Goal: Contribute content: Contribute content

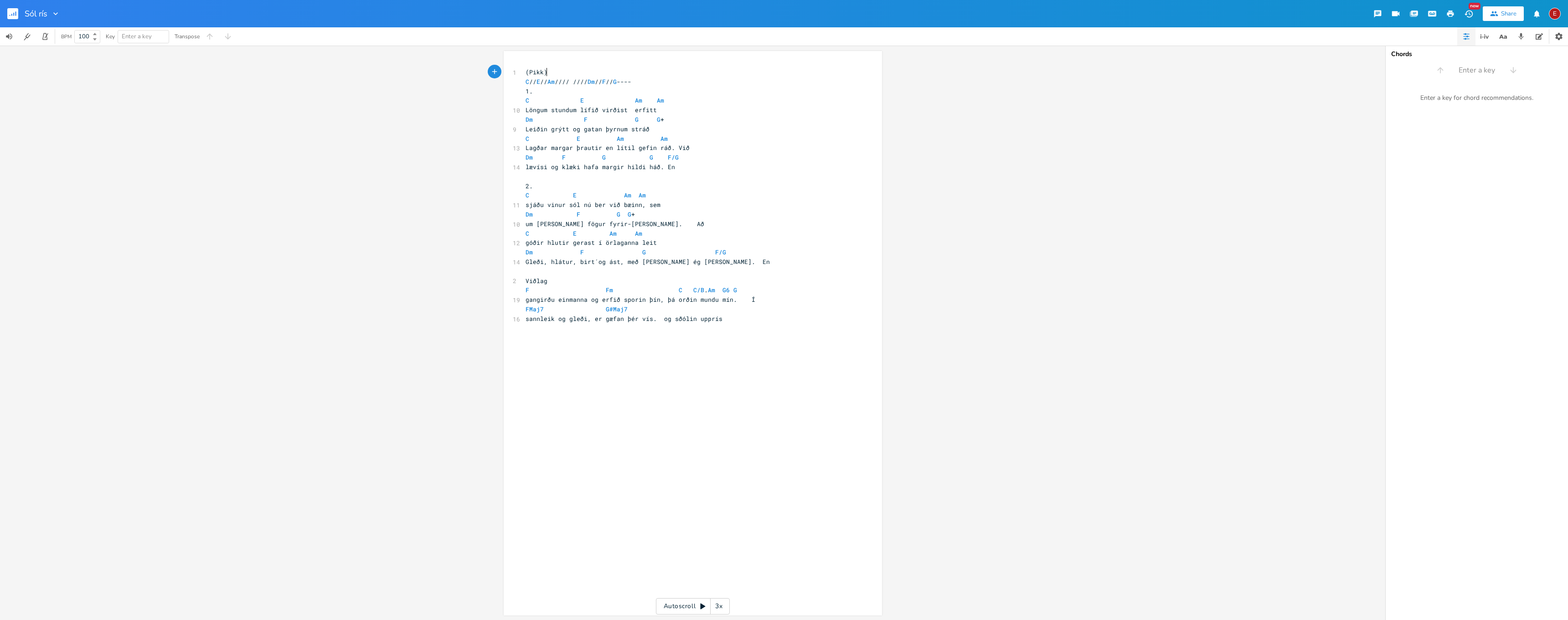
scroll to position [0, 1]
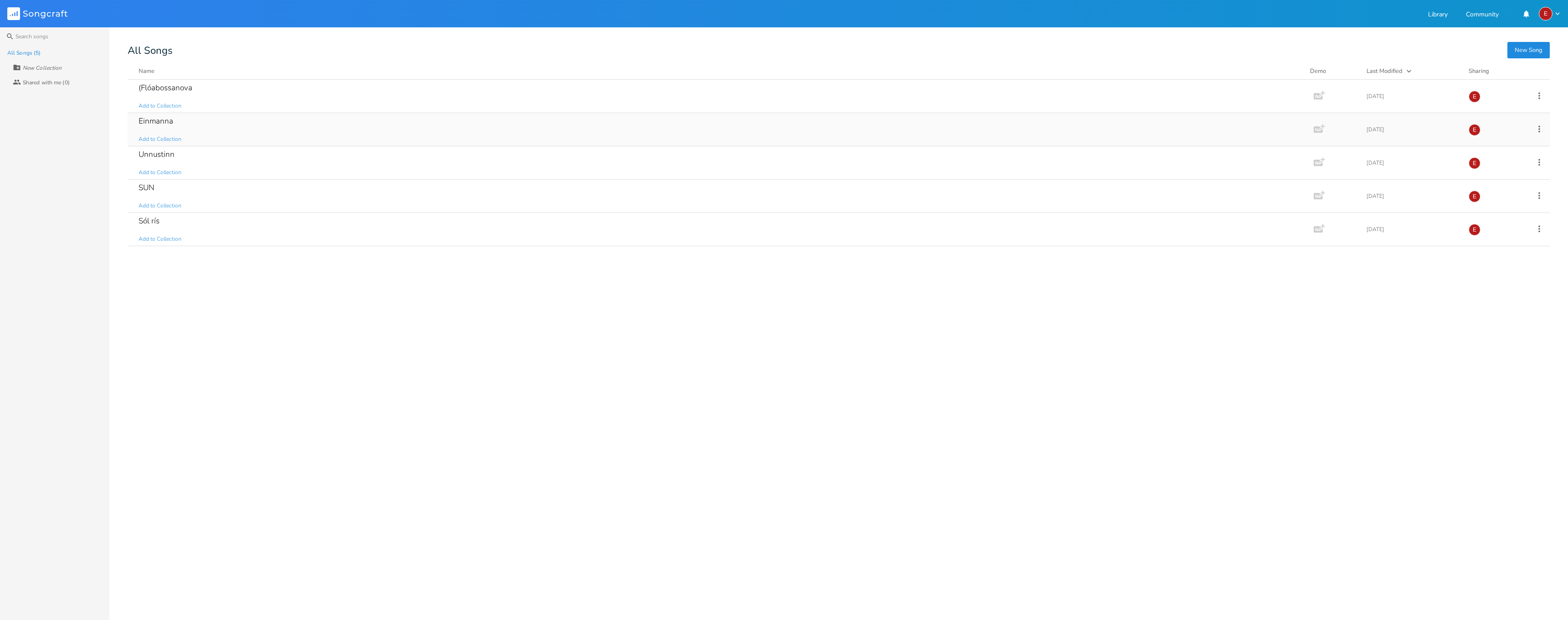
click at [171, 121] on div "Einmanna" at bounding box center [156, 121] width 34 height 8
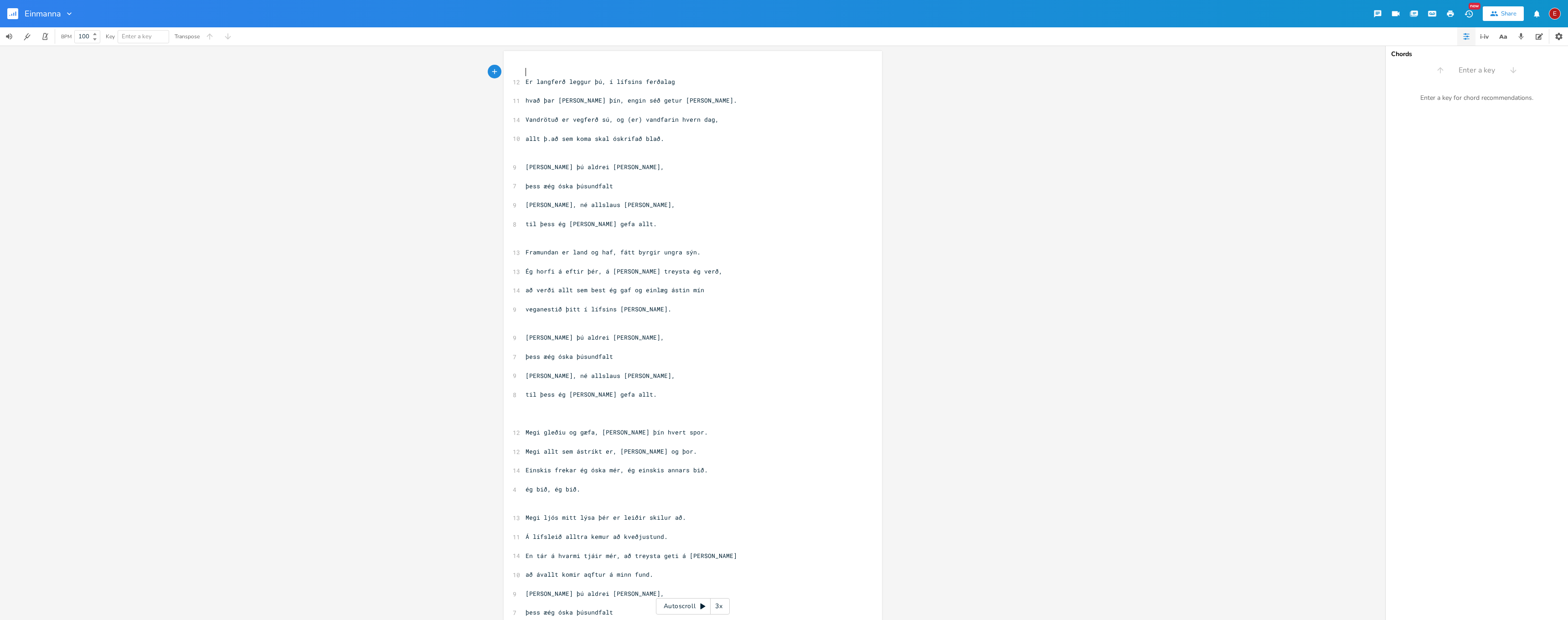
scroll to position [68, 0]
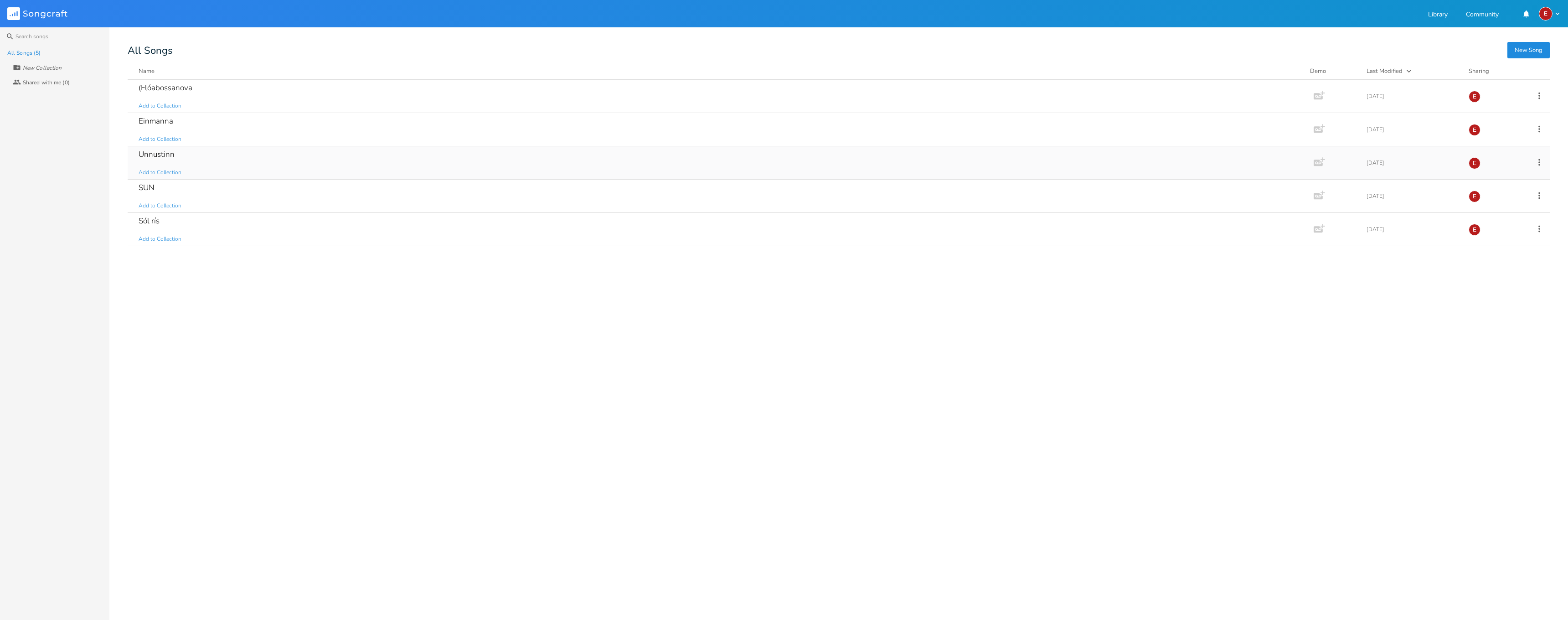
click at [164, 156] on div "Unnustinn" at bounding box center [157, 154] width 36 height 8
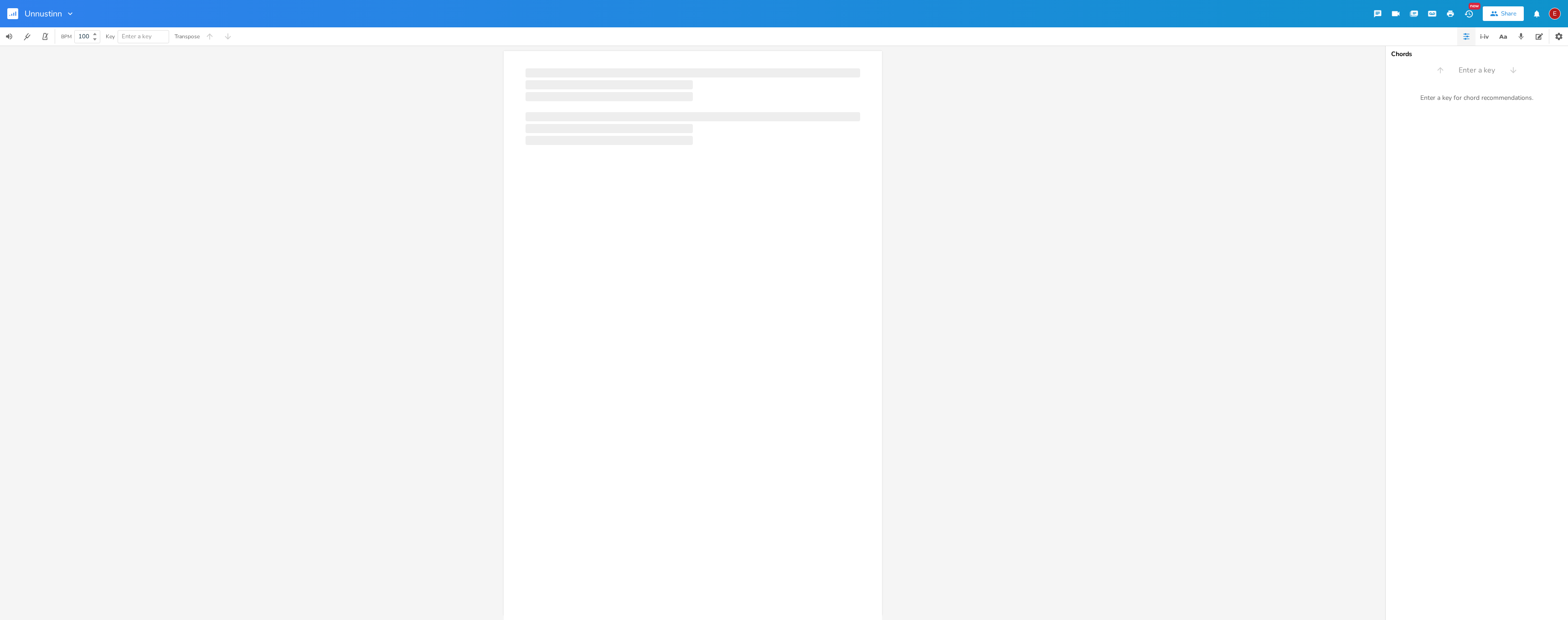
scroll to position [0, 1]
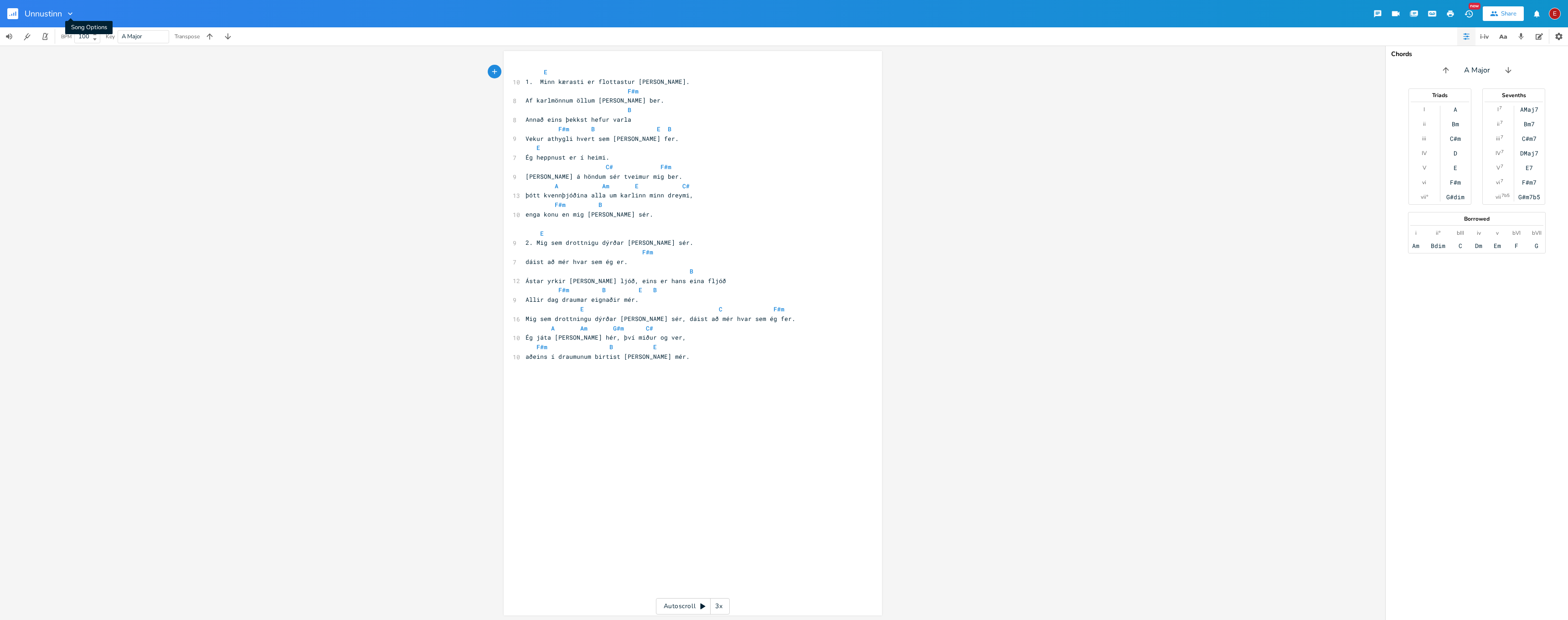
click at [71, 12] on icon "button" at bounding box center [70, 14] width 9 height 9
click at [49, 73] on div "xxxxxxxxxx E 10 1. Minn kærasti er flottastur [PERSON_NAME]. F#m 8 Af karlmönnu…" at bounding box center [693, 332] width 1385 height 574
click at [1556, 34] on icon "button" at bounding box center [1559, 36] width 8 height 8
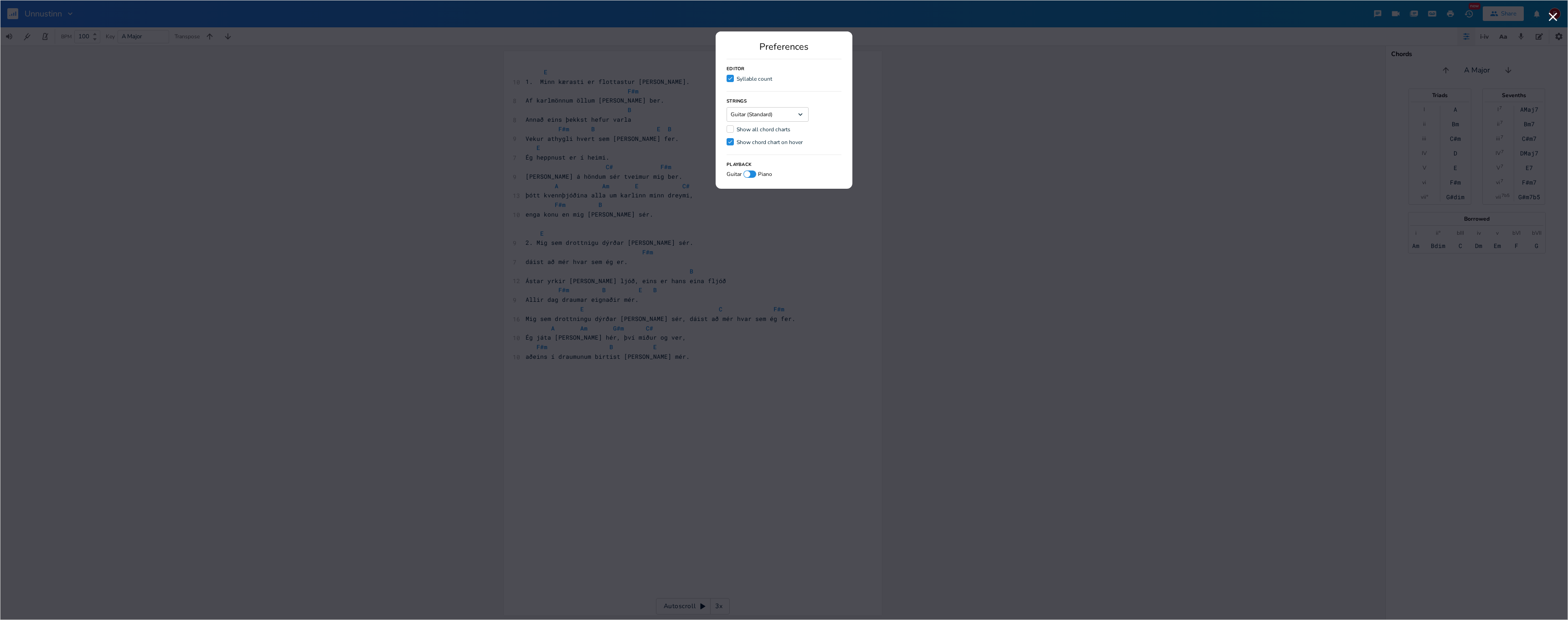
click at [733, 129] on div at bounding box center [730, 129] width 8 height 8
click at [726, 129] on input "Show all chord charts" at bounding box center [726, 129] width 0 height 6
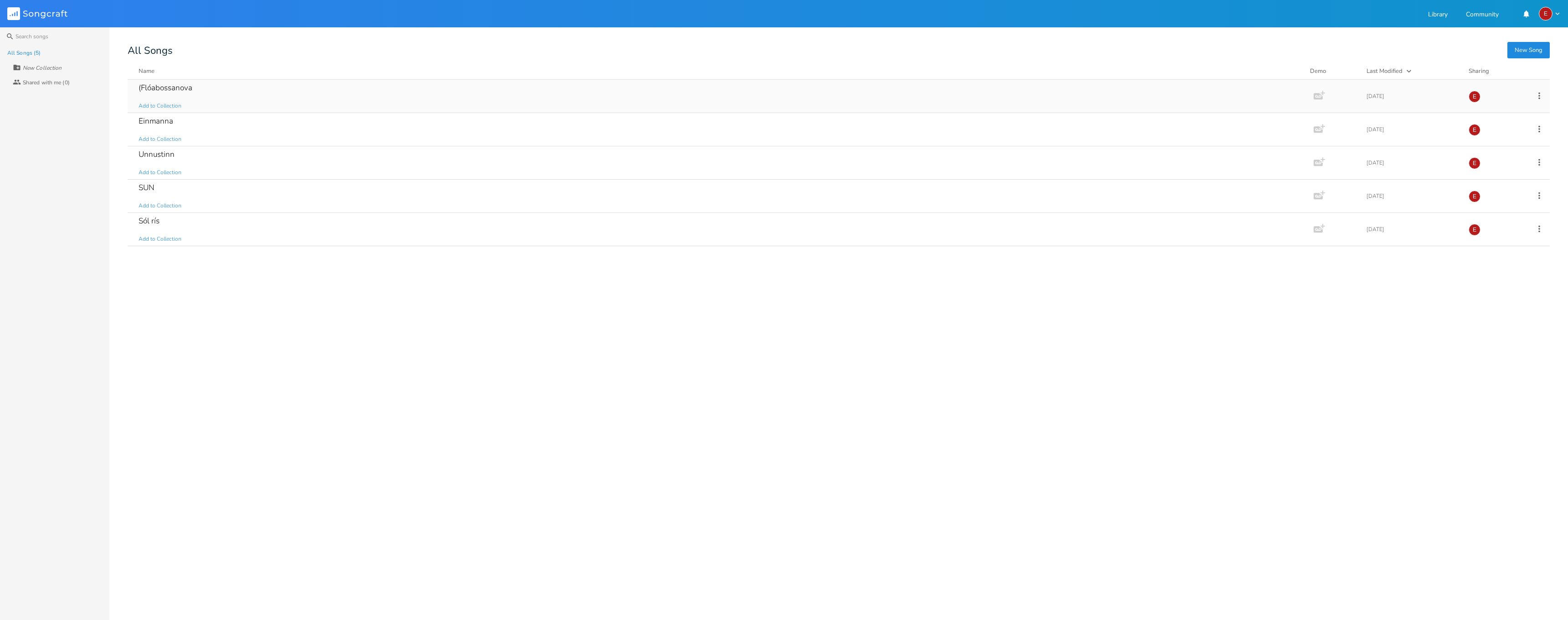
click at [153, 87] on div "(Flóabossanova" at bounding box center [166, 88] width 54 height 8
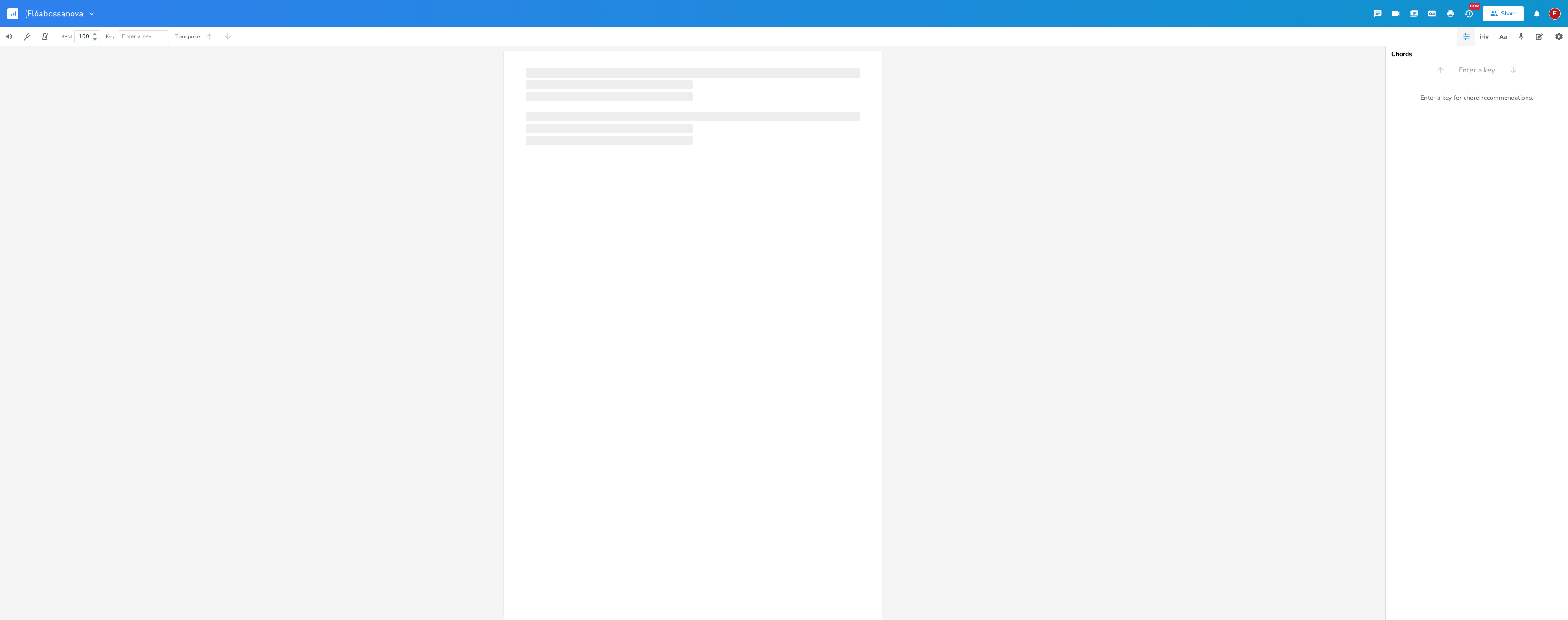
scroll to position [0, 1]
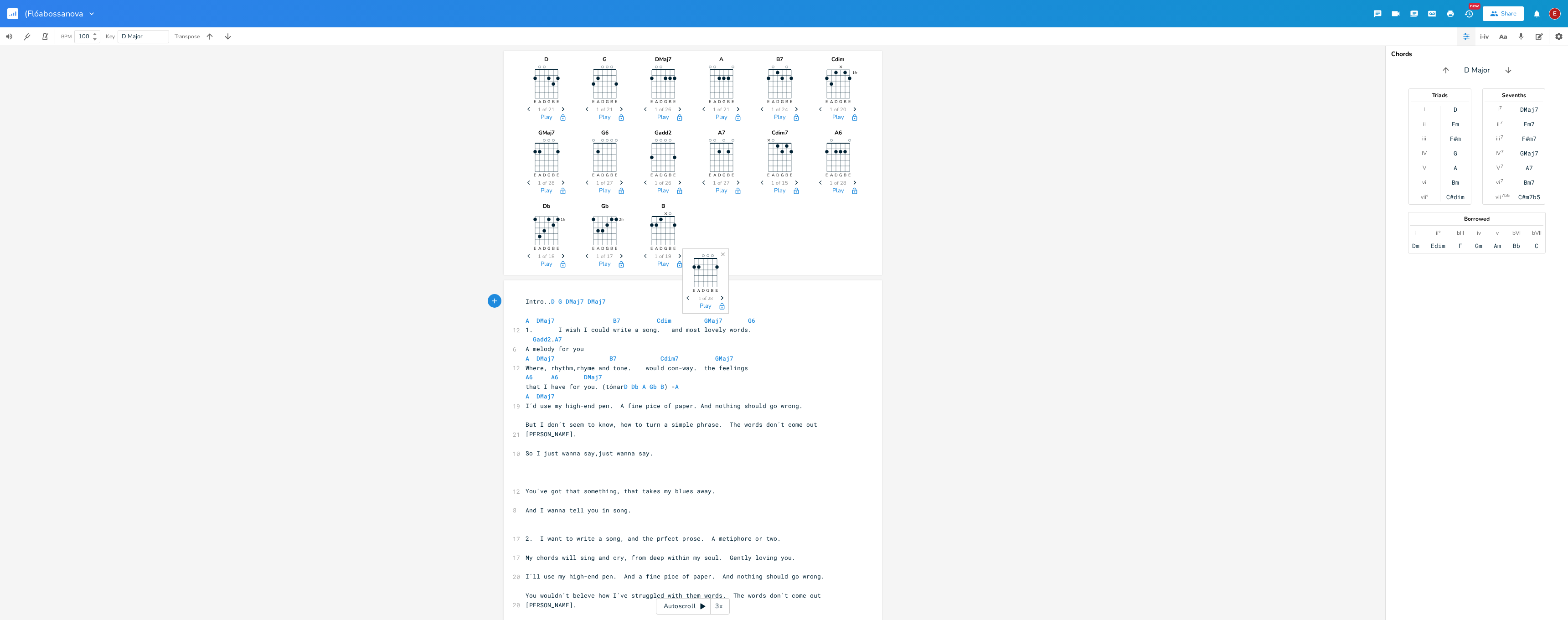
click at [721, 298] on icon "Next" at bounding box center [722, 298] width 5 height 5
click at [688, 298] on icon "Previous" at bounding box center [689, 298] width 5 height 5
click at [678, 109] on icon "button" at bounding box center [680, 109] width 3 height 4
click at [664, 115] on button "Play" at bounding box center [663, 118] width 12 height 8
click at [644, 109] on icon "Previous" at bounding box center [646, 109] width 5 height 5
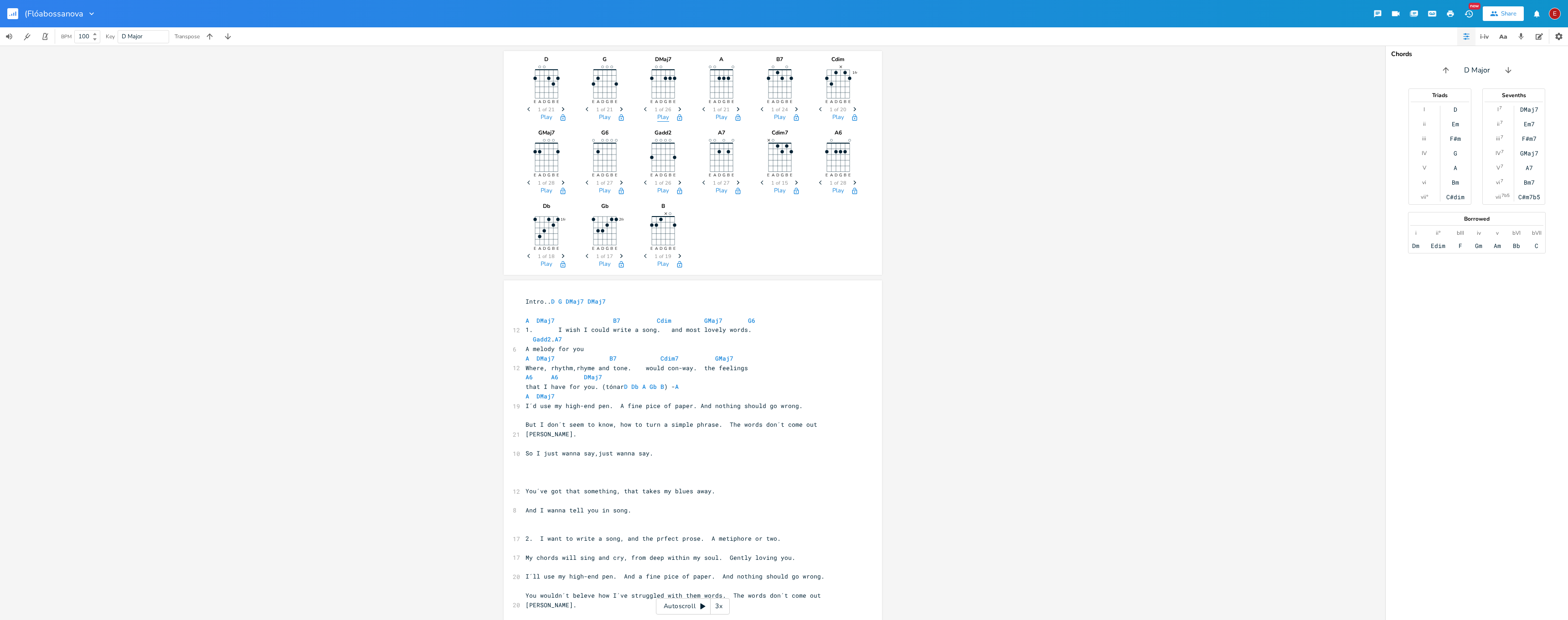
click at [661, 118] on button "Play" at bounding box center [663, 118] width 12 height 8
click at [678, 110] on icon "button" at bounding box center [680, 109] width 3 height 4
click at [665, 116] on button "Play" at bounding box center [663, 118] width 12 height 8
click at [675, 106] on span "Next" at bounding box center [680, 110] width 13 height 16
click at [678, 108] on icon "Next" at bounding box center [680, 109] width 5 height 5
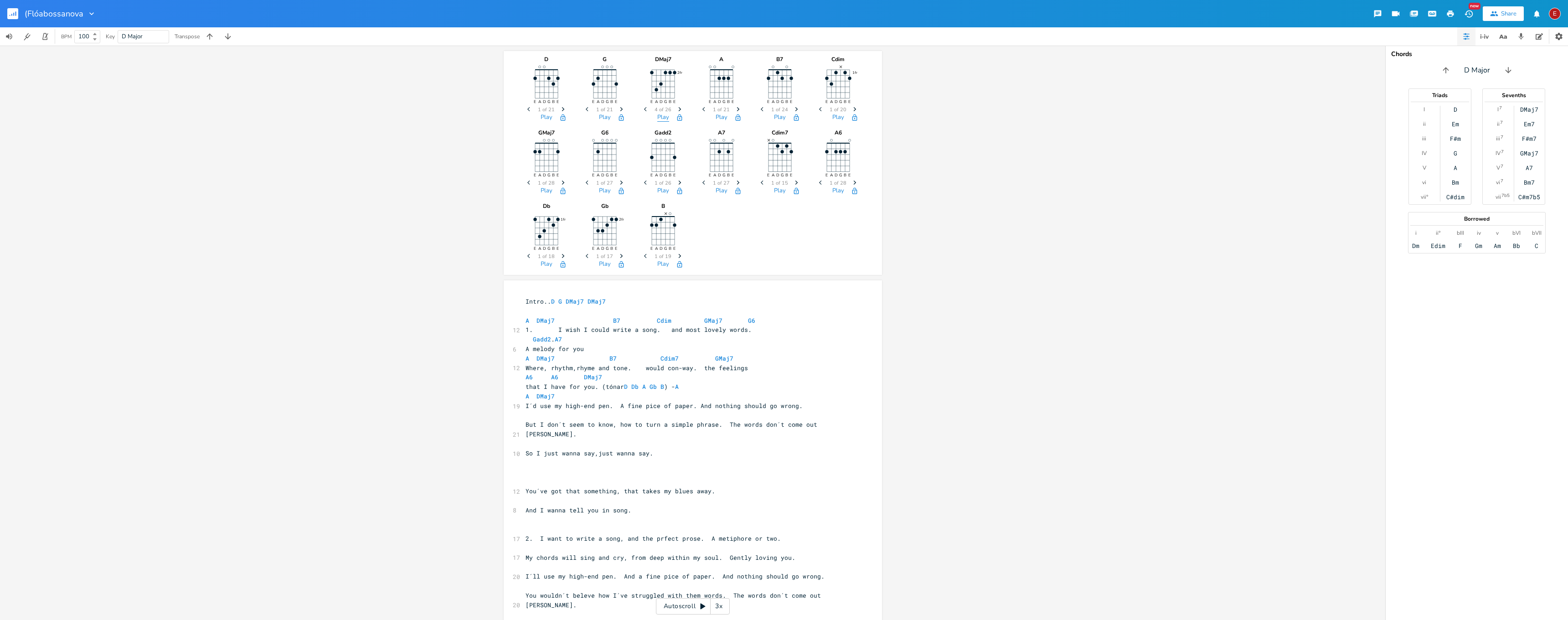
click at [663, 118] on button "Play" at bounding box center [663, 118] width 12 height 8
click at [678, 108] on icon "button" at bounding box center [680, 109] width 3 height 4
click at [666, 118] on div "Play" at bounding box center [663, 119] width 46 height 11
click at [661, 118] on button "Play" at bounding box center [663, 118] width 12 height 8
click at [677, 109] on icon "Next" at bounding box center [680, 109] width 5 height 5
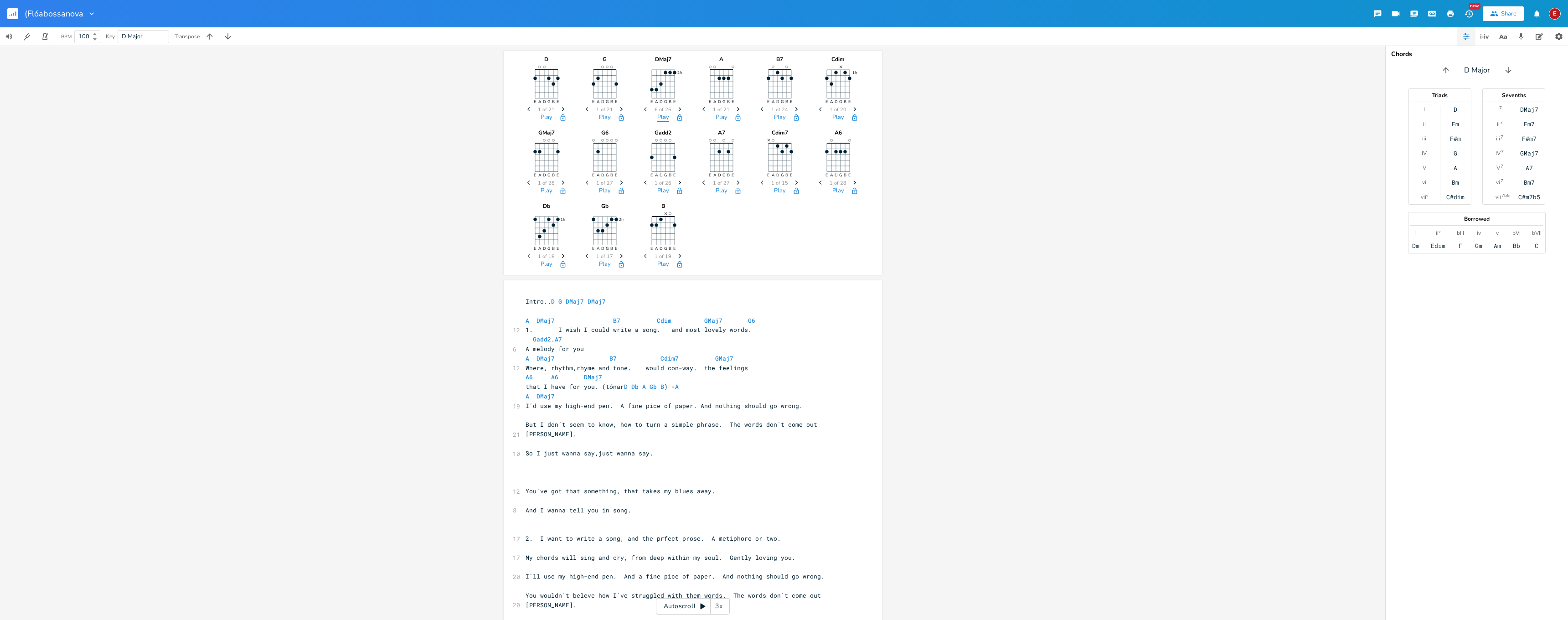
click at [663, 117] on button "Play" at bounding box center [663, 118] width 12 height 8
click at [677, 108] on icon "Next" at bounding box center [680, 109] width 5 height 5
click at [678, 108] on icon "button" at bounding box center [680, 109] width 3 height 4
click at [640, 107] on span "Previous" at bounding box center [646, 110] width 13 height 16
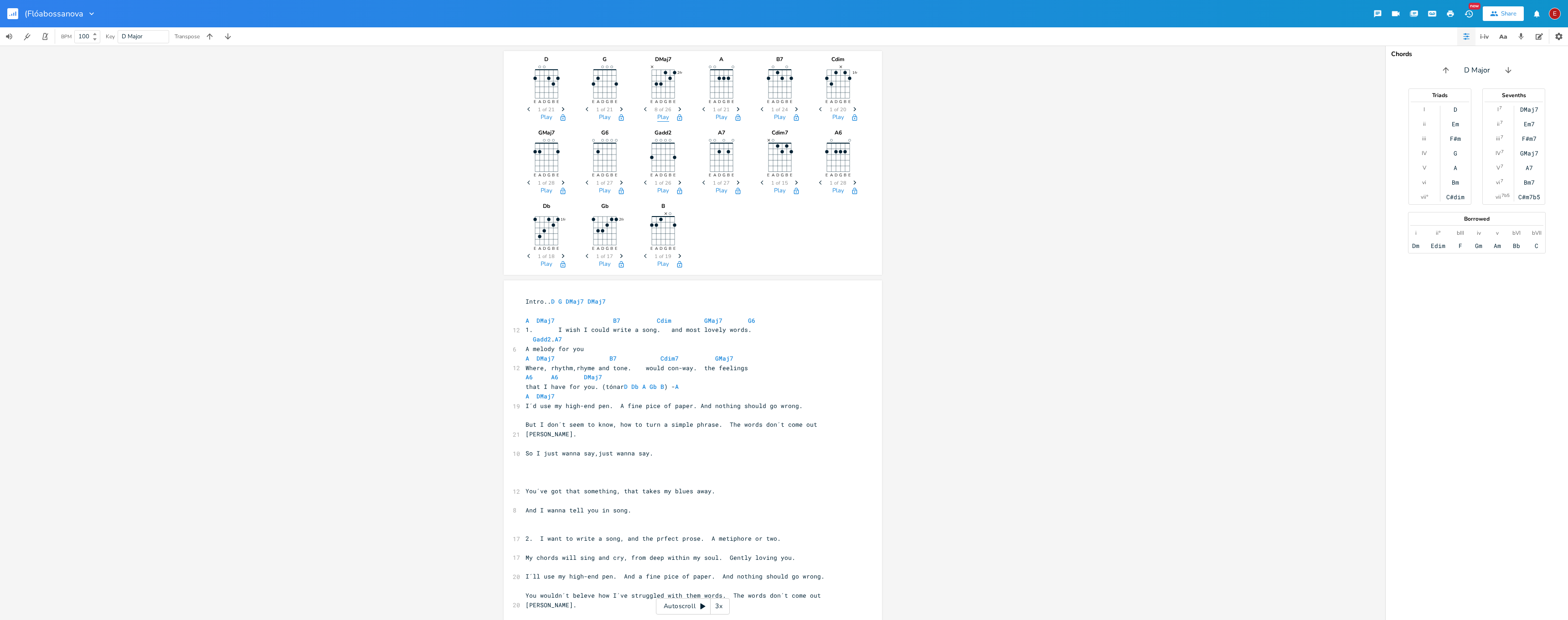
click at [657, 117] on button "Play" at bounding box center [663, 118] width 12 height 8
click at [677, 107] on icon "Next" at bounding box center [680, 109] width 5 height 5
click at [664, 119] on button "Play" at bounding box center [663, 118] width 12 height 8
click at [678, 108] on icon "button" at bounding box center [680, 109] width 3 height 4
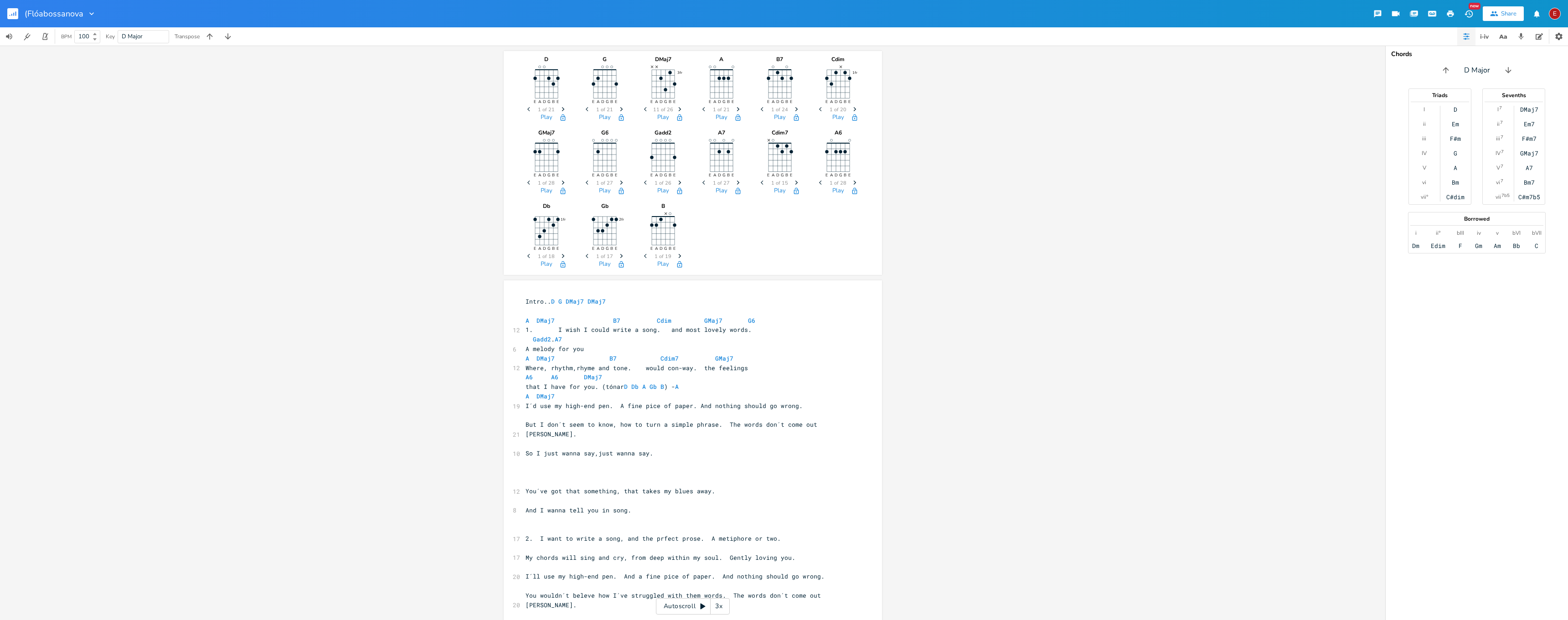
click at [678, 108] on icon "button" at bounding box center [680, 109] width 3 height 4
click at [661, 117] on button "Play" at bounding box center [663, 118] width 12 height 8
click at [659, 115] on button "Play" at bounding box center [663, 118] width 12 height 8
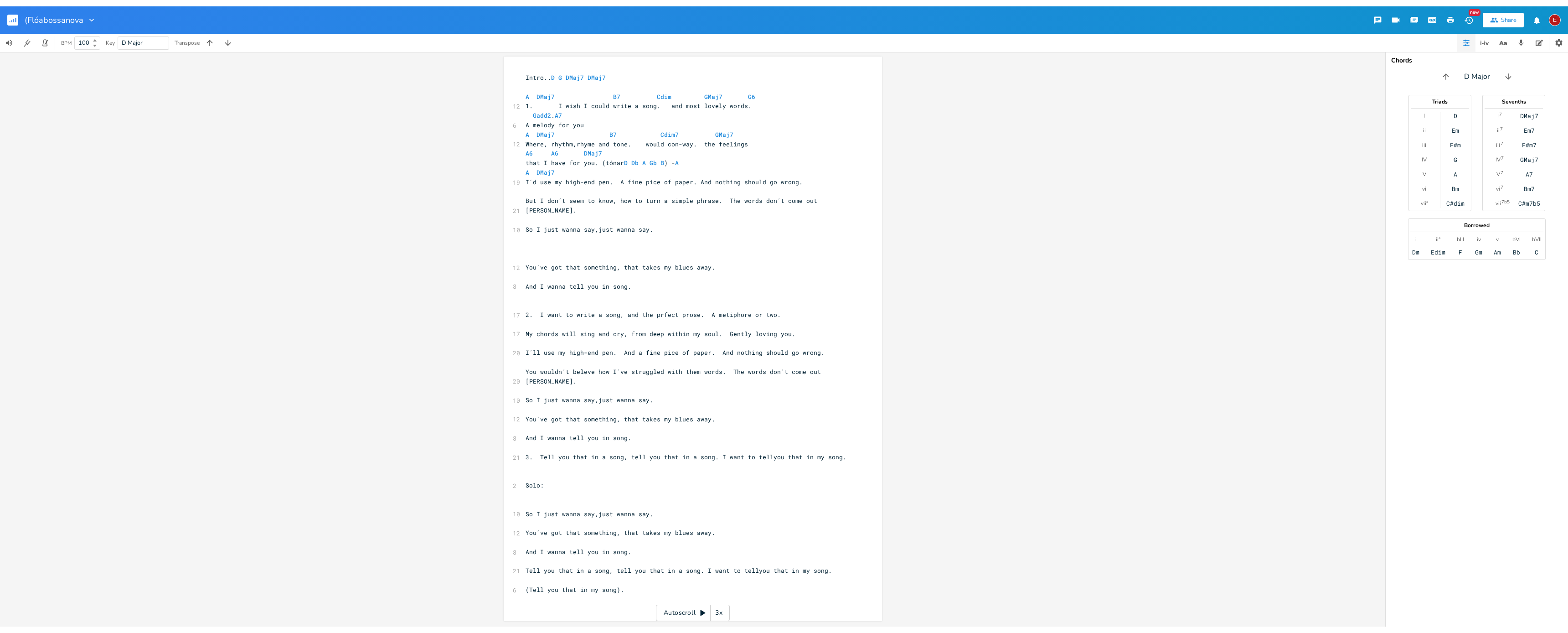
scroll to position [230, 0]
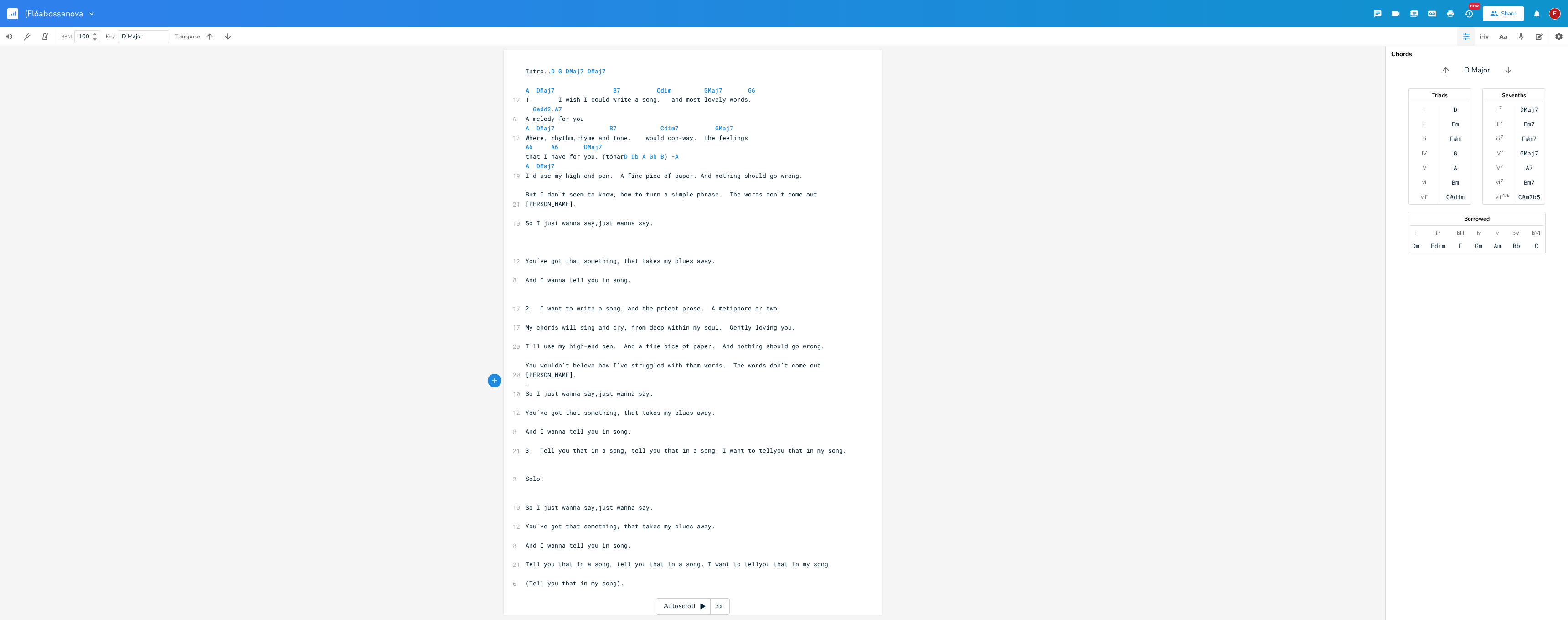
type textarea "​"
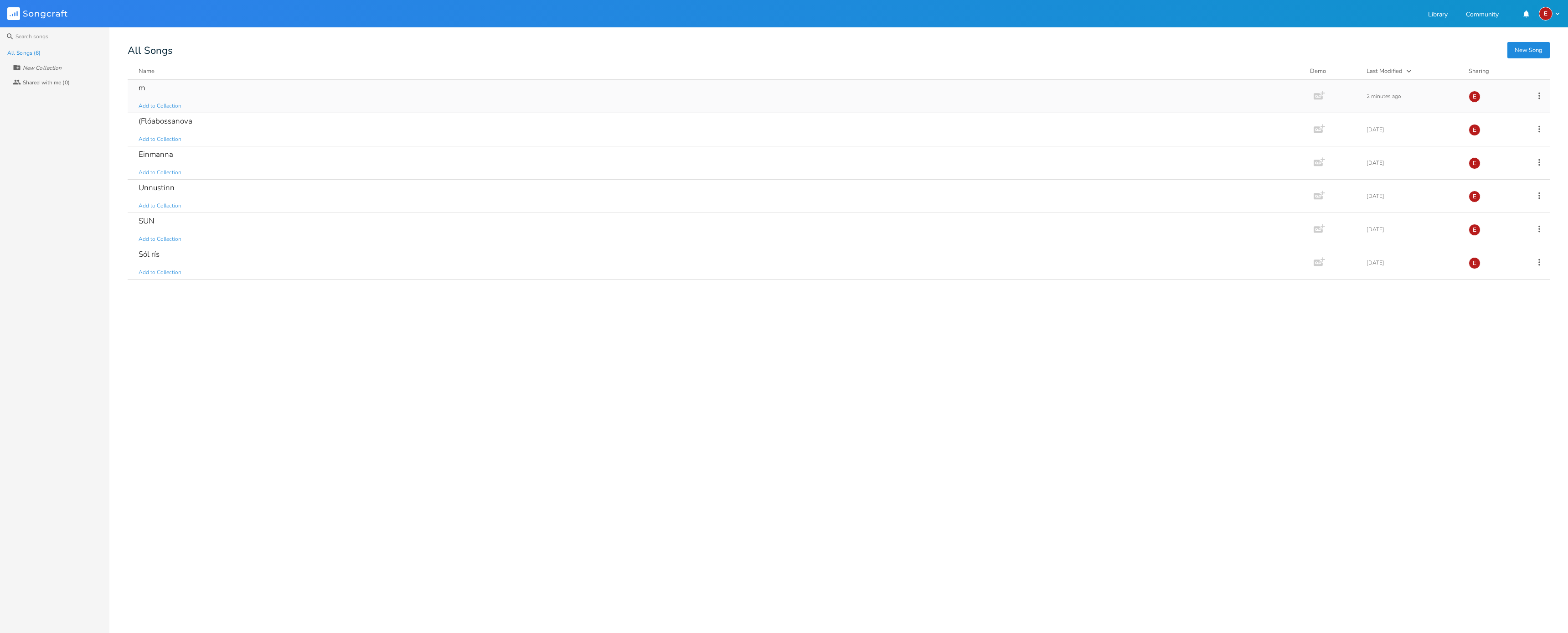
click at [1539, 98] on icon at bounding box center [1539, 95] width 2 height 7
click at [1491, 185] on span "[PERSON_NAME]" at bounding box center [1482, 188] width 24 height 6
click at [151, 87] on div "(Flóabossanova" at bounding box center [166, 88] width 54 height 8
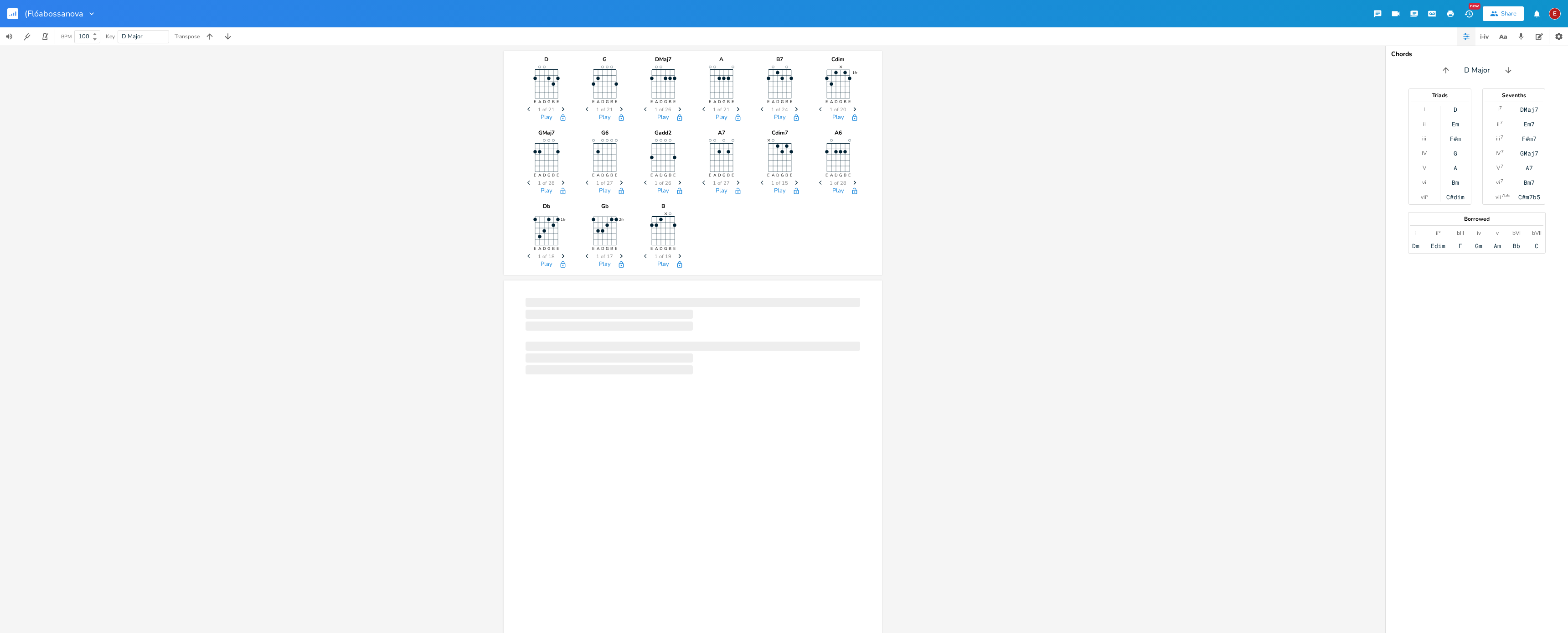
scroll to position [0, 1]
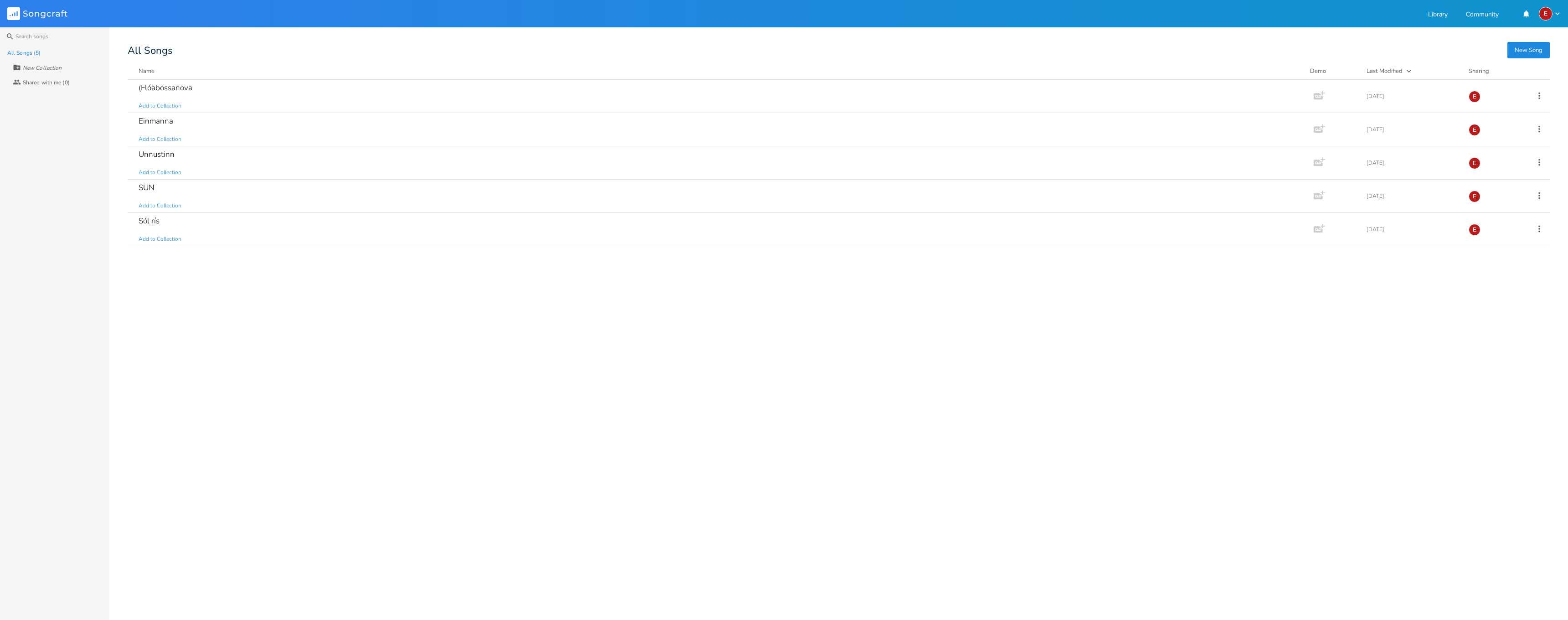
click at [13, 13] on rect at bounding box center [14, 14] width 13 height 12
click at [1540, 49] on button "New Song" at bounding box center [1529, 50] width 43 height 16
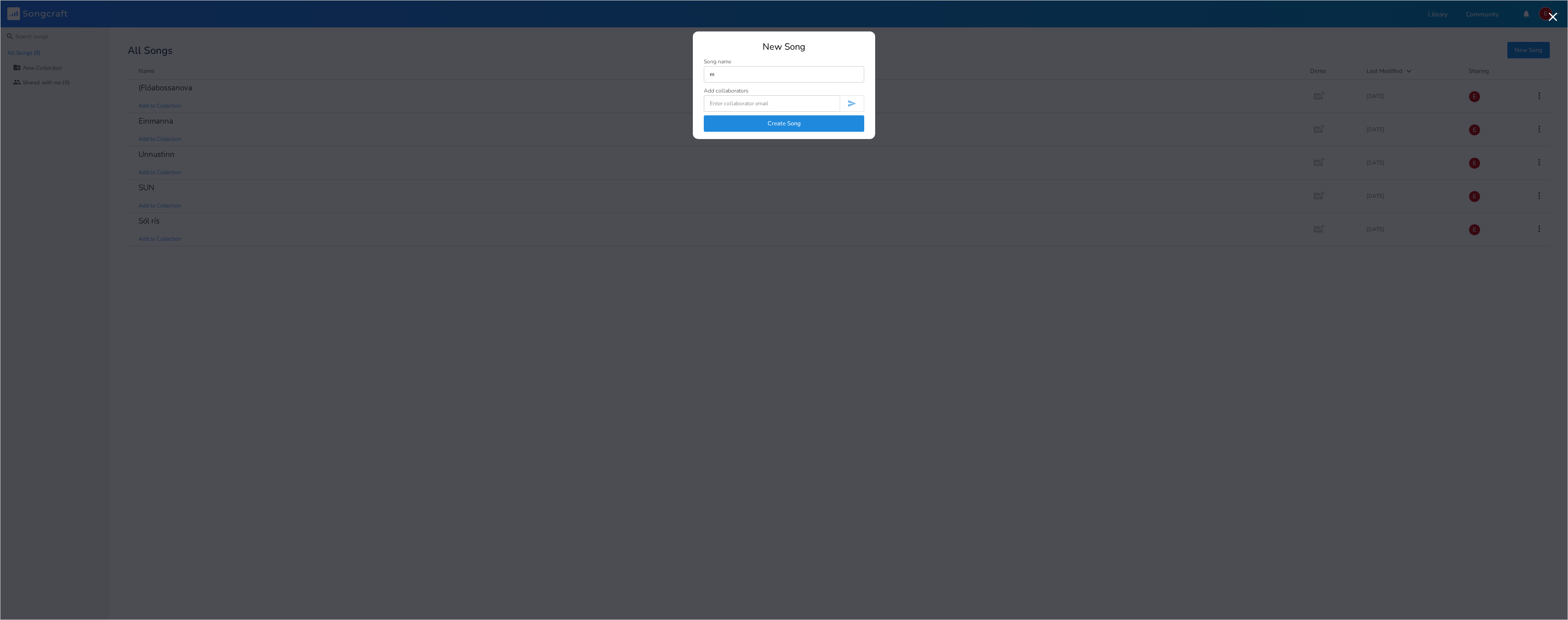
type input "m"
click at [803, 125] on button "Create Song" at bounding box center [784, 123] width 161 height 16
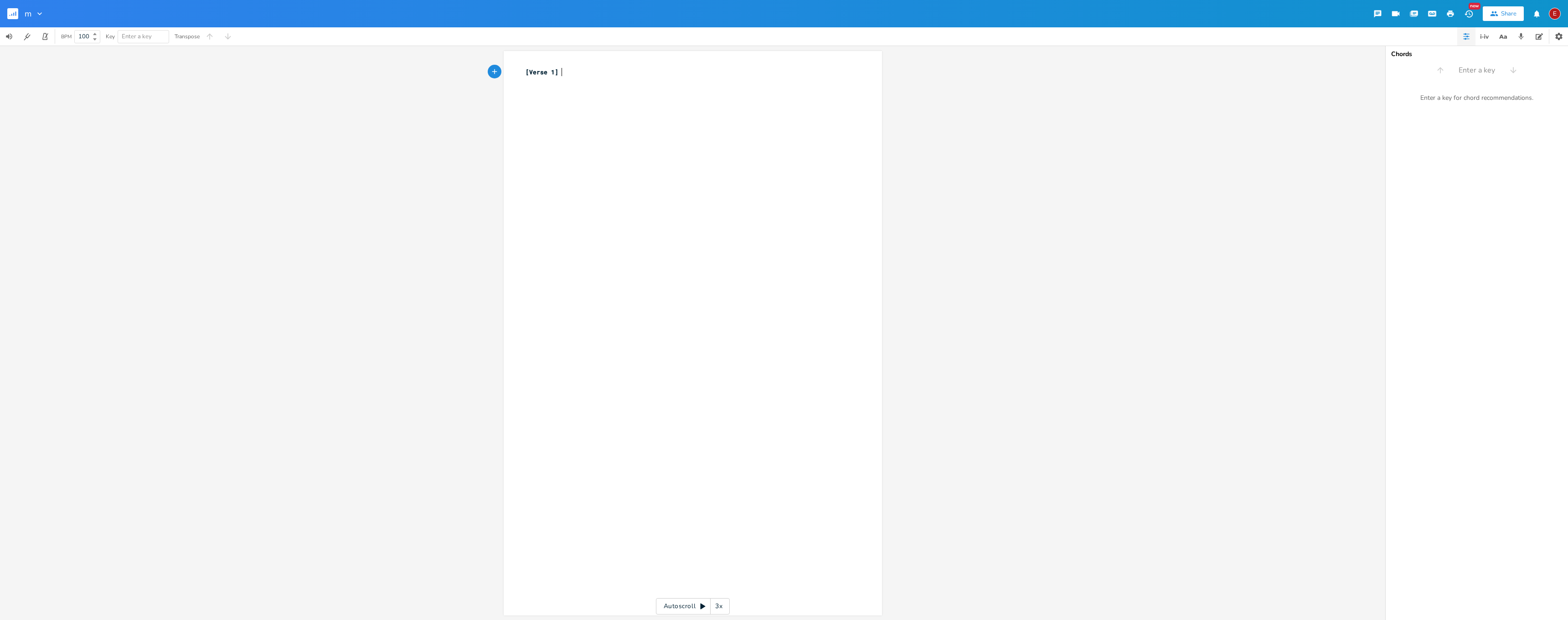
type textarea "​"
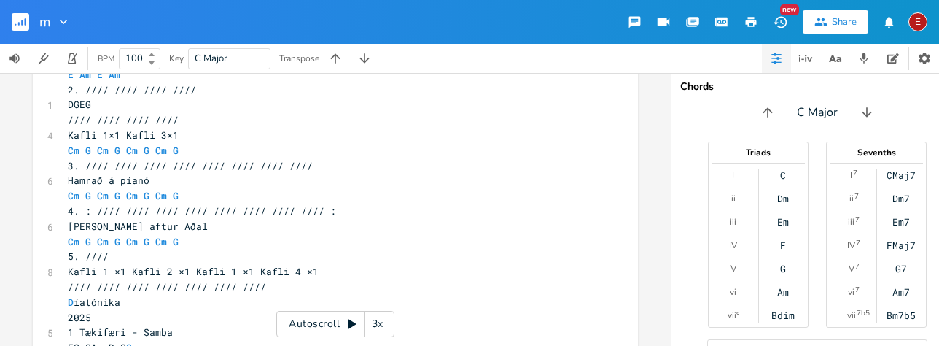
scroll to position [465, 0]
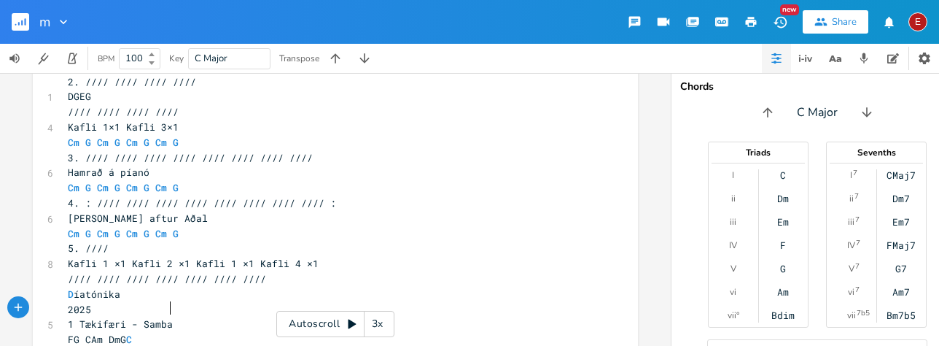
click at [220, 316] on pre "1 Tækifæri - Samba" at bounding box center [328, 323] width 526 height 15
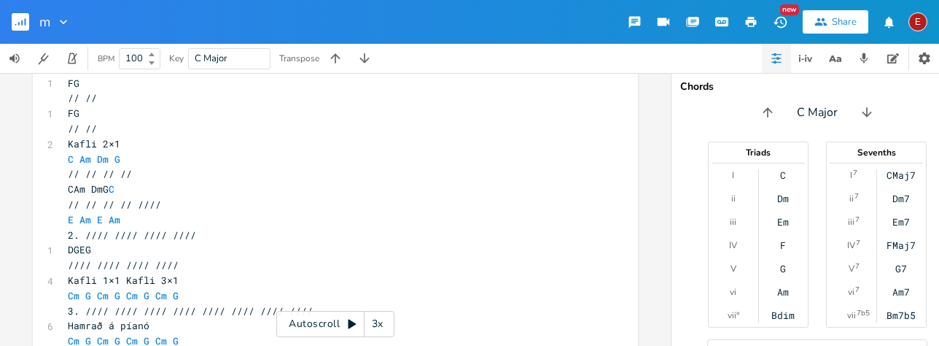
scroll to position [312, 0]
click at [74, 215] on span "E Am E Am" at bounding box center [94, 219] width 52 height 13
click at [65, 213] on pre "E Am E Am" at bounding box center [328, 219] width 526 height 15
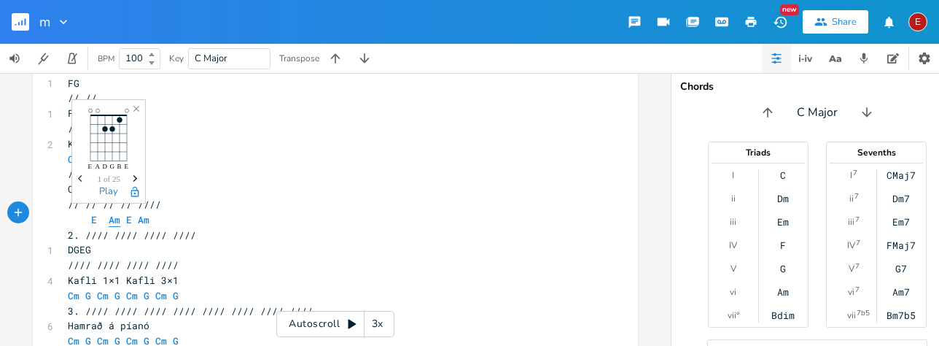
click at [109, 214] on span "Am" at bounding box center [115, 220] width 12 height 14
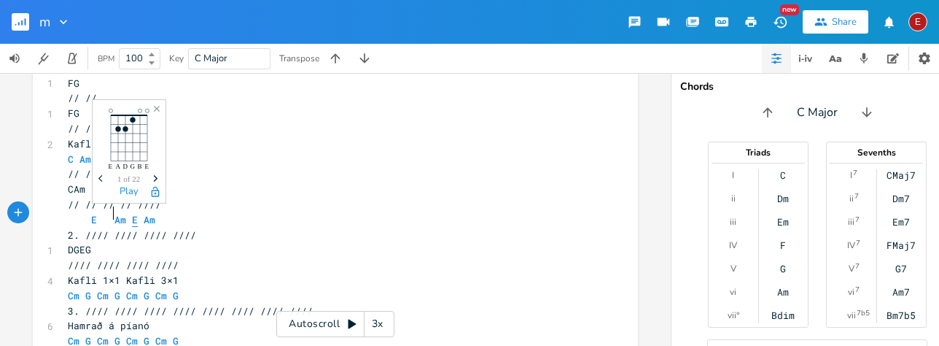
click at [132, 214] on span "E" at bounding box center [135, 220] width 6 height 14
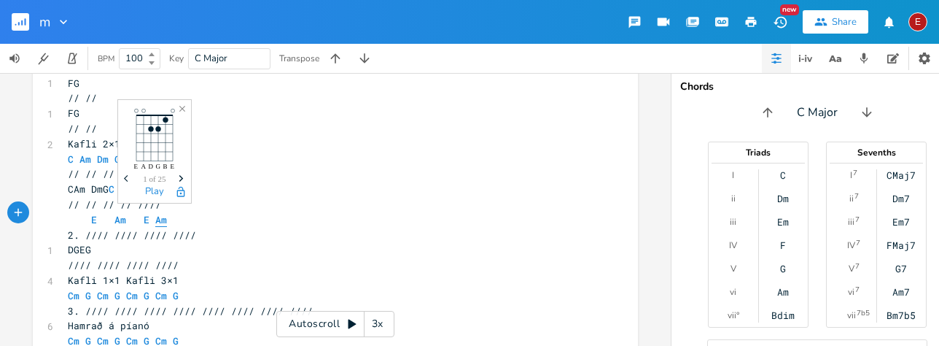
click at [155, 214] on span "Am" at bounding box center [161, 220] width 12 height 14
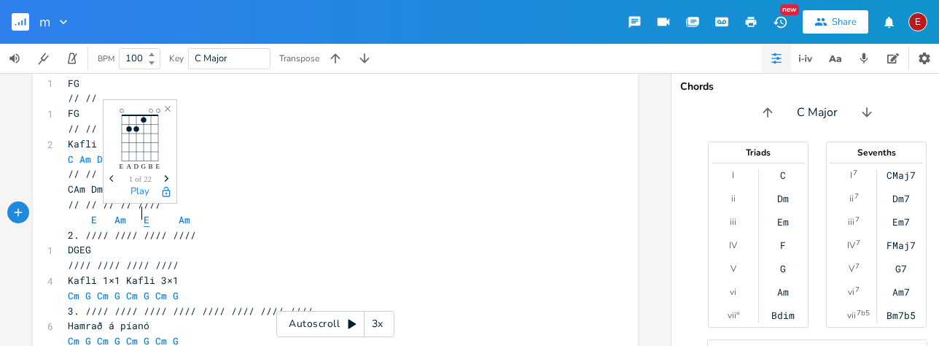
click at [144, 213] on span "E" at bounding box center [147, 220] width 6 height 14
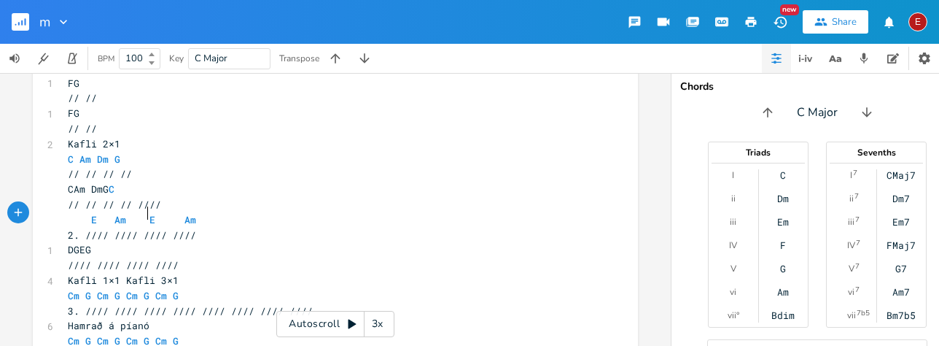
click at [176, 214] on span "E Am E Am" at bounding box center [132, 219] width 128 height 13
click at [114, 215] on span "Am" at bounding box center [120, 220] width 12 height 14
click at [147, 213] on span "E Am E Am" at bounding box center [129, 219] width 122 height 13
click at [69, 243] on span "DGEG" at bounding box center [79, 249] width 23 height 13
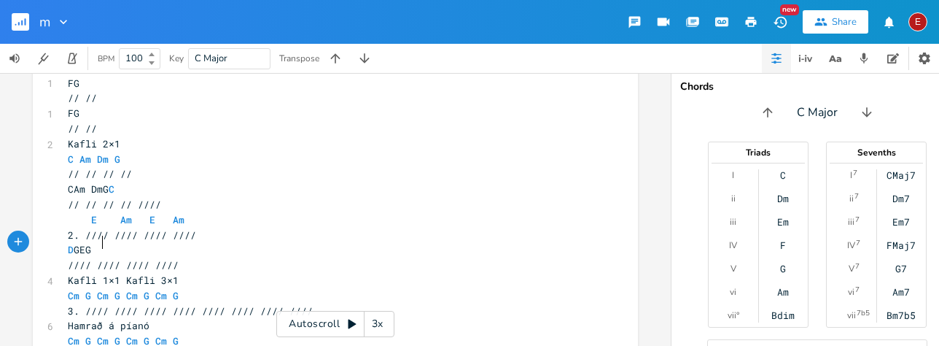
click at [91, 244] on span "D GEG" at bounding box center [79, 249] width 23 height 13
click at [114, 243] on span "D G EG" at bounding box center [91, 249] width 47 height 13
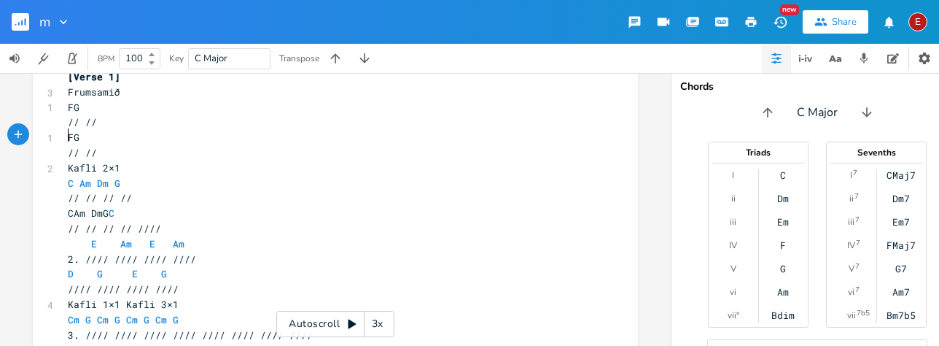
click at [65, 139] on pre "FG" at bounding box center [328, 137] width 526 height 15
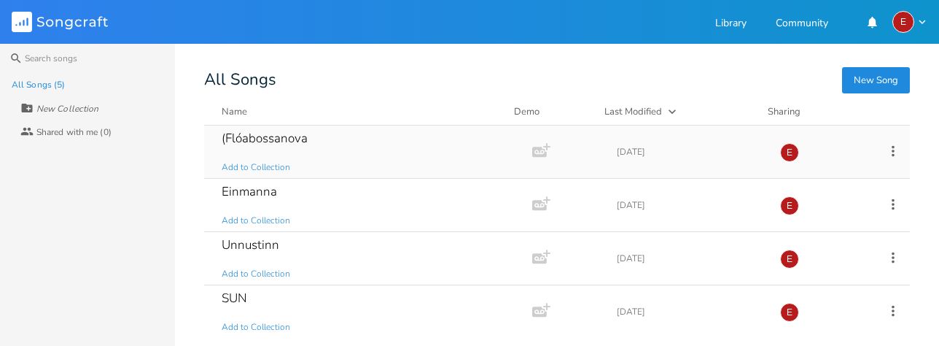
click at [262, 141] on div "(Flóabossanova" at bounding box center [265, 138] width 86 height 12
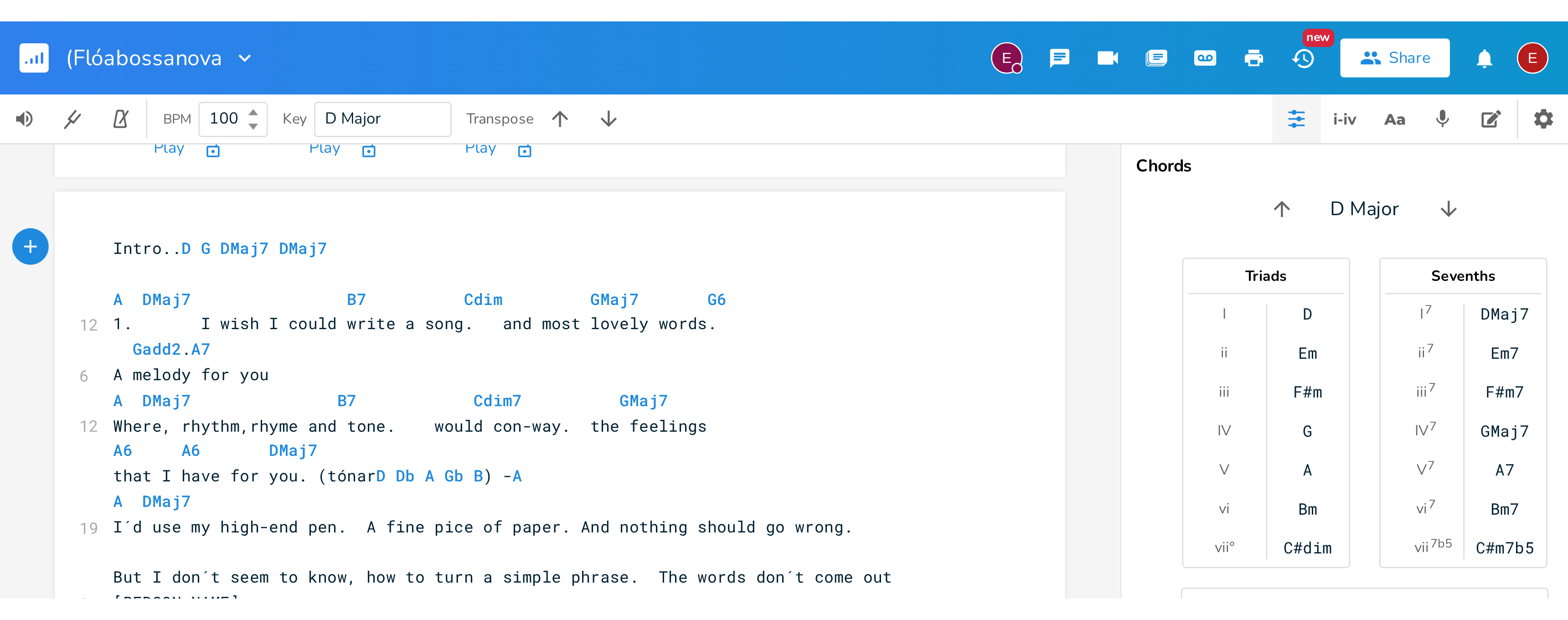
scroll to position [230, 0]
